Goal: Find contact information: Find contact information

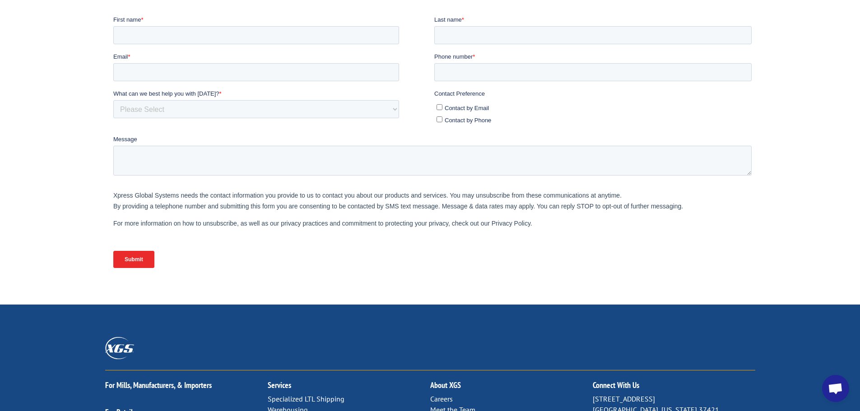
scroll to position [371, 0]
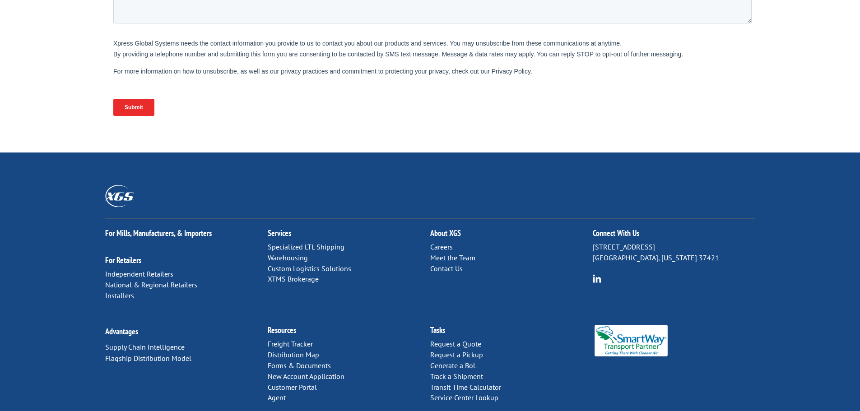
scroll to position [371, 0]
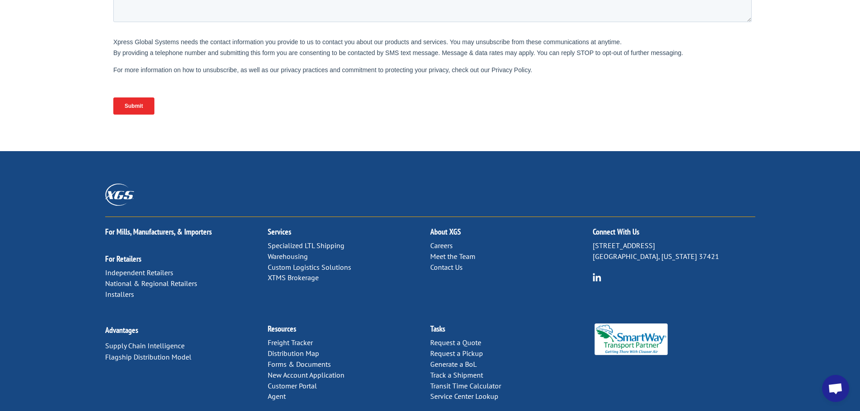
click at [455, 263] on link "Contact Us" at bounding box center [446, 267] width 33 height 9
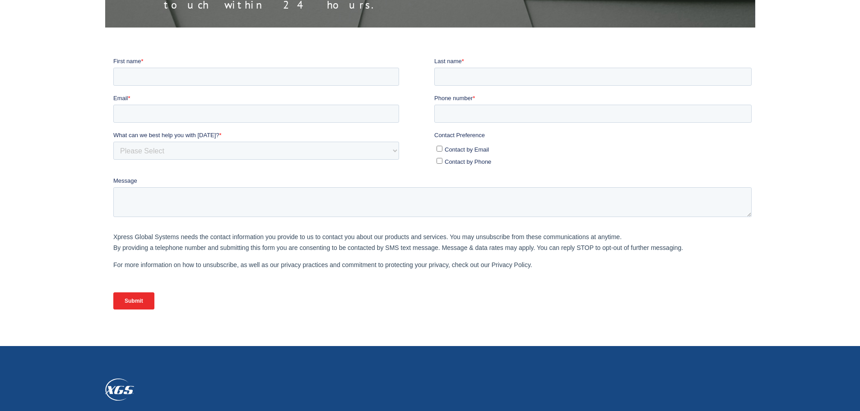
scroll to position [371, 0]
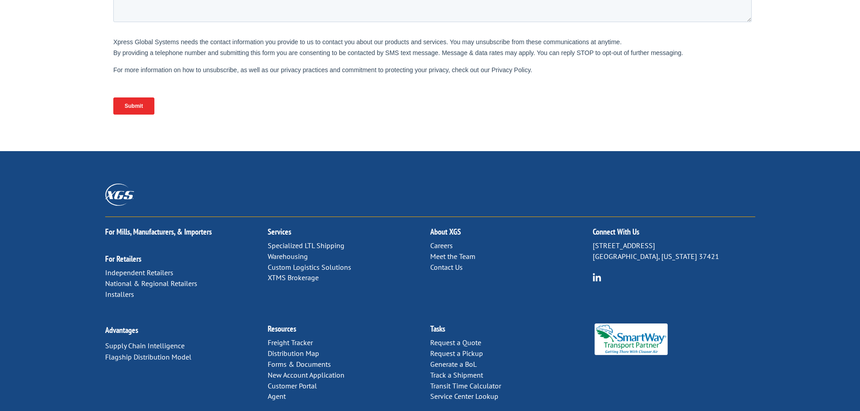
click at [443, 263] on link "Contact Us" at bounding box center [446, 267] width 33 height 9
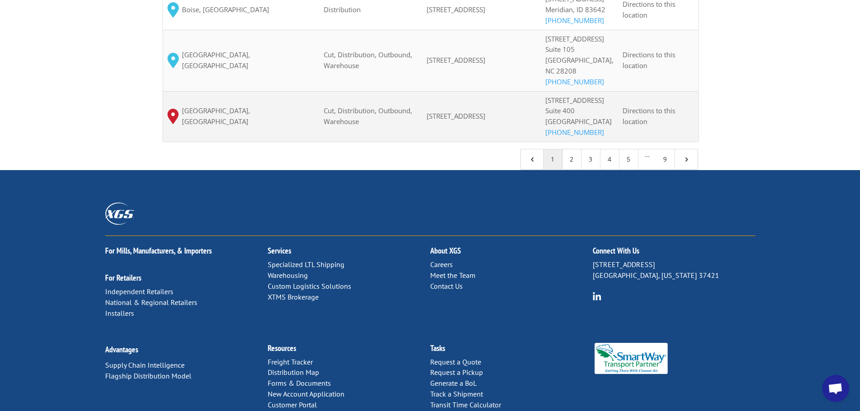
scroll to position [947, 0]
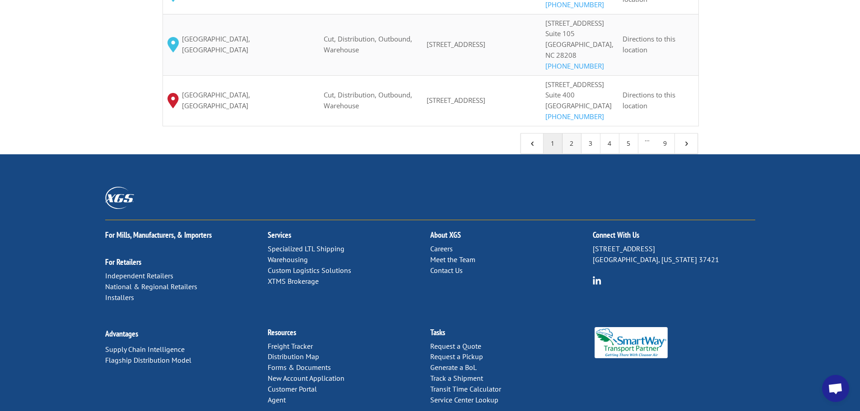
click at [573, 154] on link "2" at bounding box center [572, 144] width 19 height 20
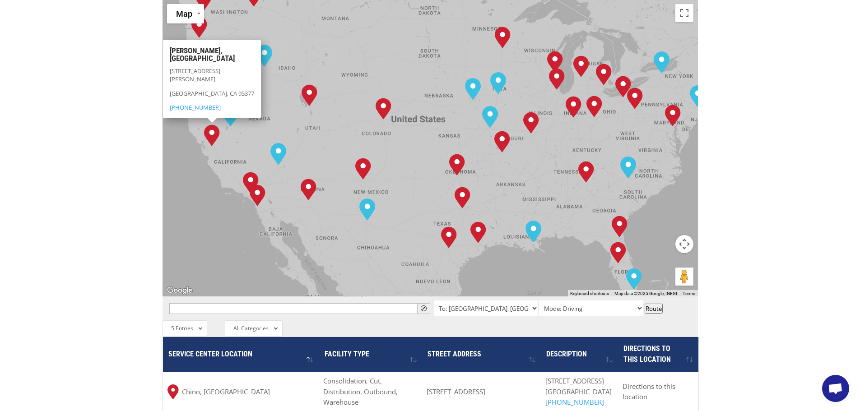
scroll to position [360, 0]
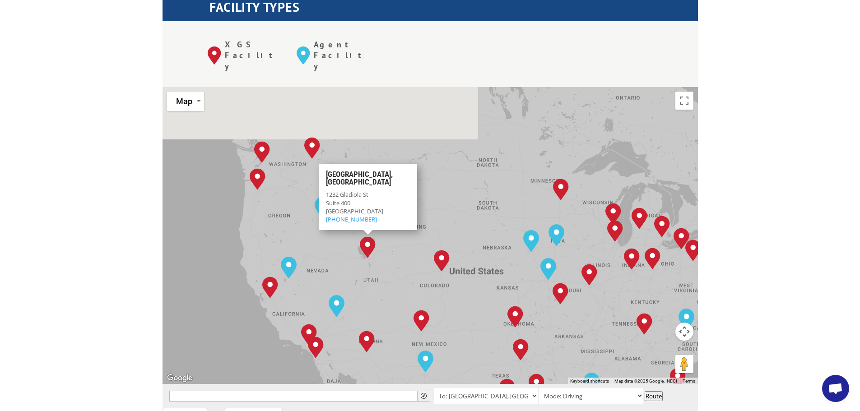
drag, startPoint x: 294, startPoint y: 123, endPoint x: 378, endPoint y: 219, distance: 127.4
click at [378, 219] on div "Albuquerque, NM Baltimore, MD Boise, ID Charlotte, NC Chicago, IL Chino, CA Cle…" at bounding box center [431, 235] width 536 height 297
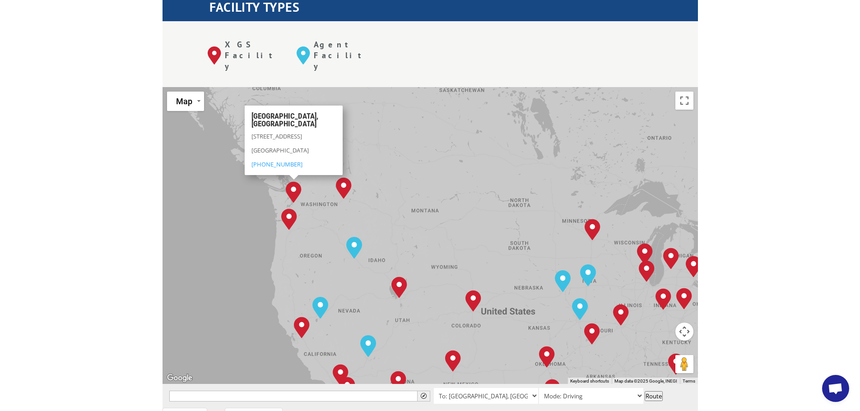
click at [296, 178] on img "Kent, WA" at bounding box center [293, 192] width 23 height 29
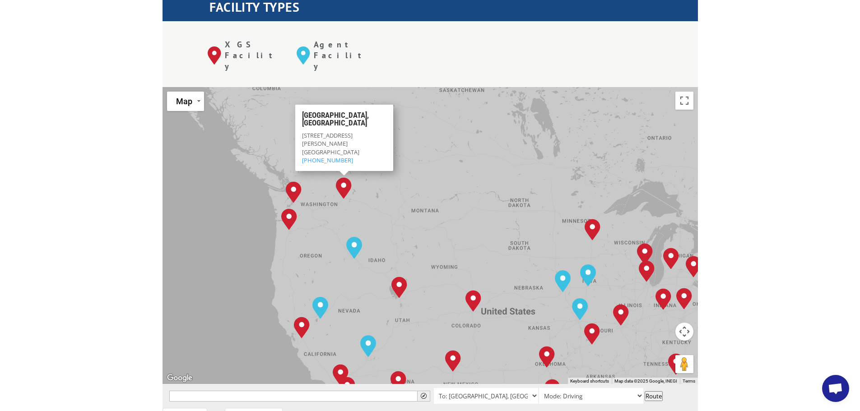
click at [351, 174] on img "Spokane, WA" at bounding box center [343, 188] width 23 height 29
copy div "3200 E. Trent Ave, Building 3, Suite D Spokane, WA 99202"
drag, startPoint x: 302, startPoint y: 90, endPoint x: 356, endPoint y: 110, distance: 57.7
click at [356, 131] on div "3200 E. Trent Ave, Building 3, Suite D Spokane, WA 99202 (509) 534-3181" at bounding box center [344, 147] width 84 height 33
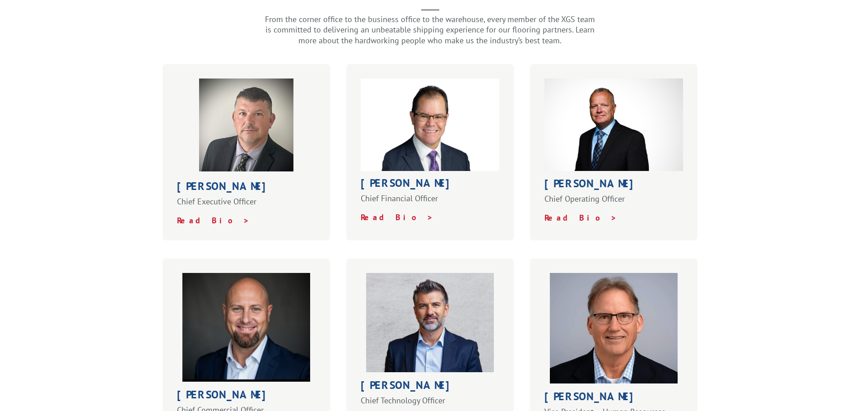
scroll to position [316, 0]
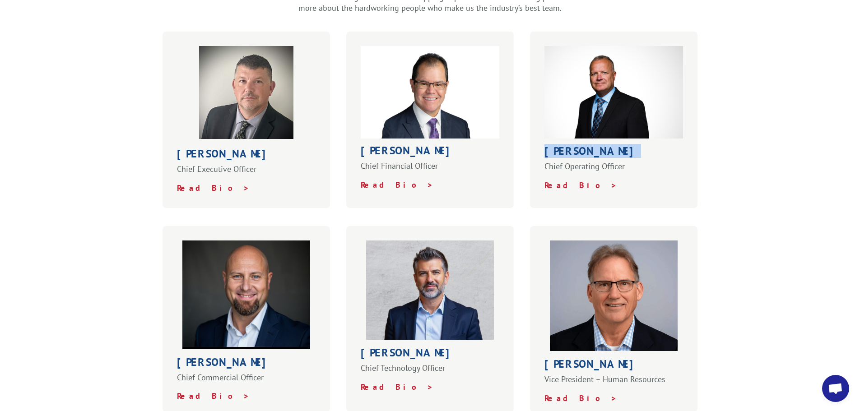
copy strong "[PERSON_NAME]"
drag, startPoint x: 538, startPoint y: 132, endPoint x: 622, endPoint y: 138, distance: 83.7
click at [622, 138] on div "[PERSON_NAME] Chief Operating Officer Read Bio >" at bounding box center [614, 120] width 168 height 177
